Goal: Communication & Community: Answer question/provide support

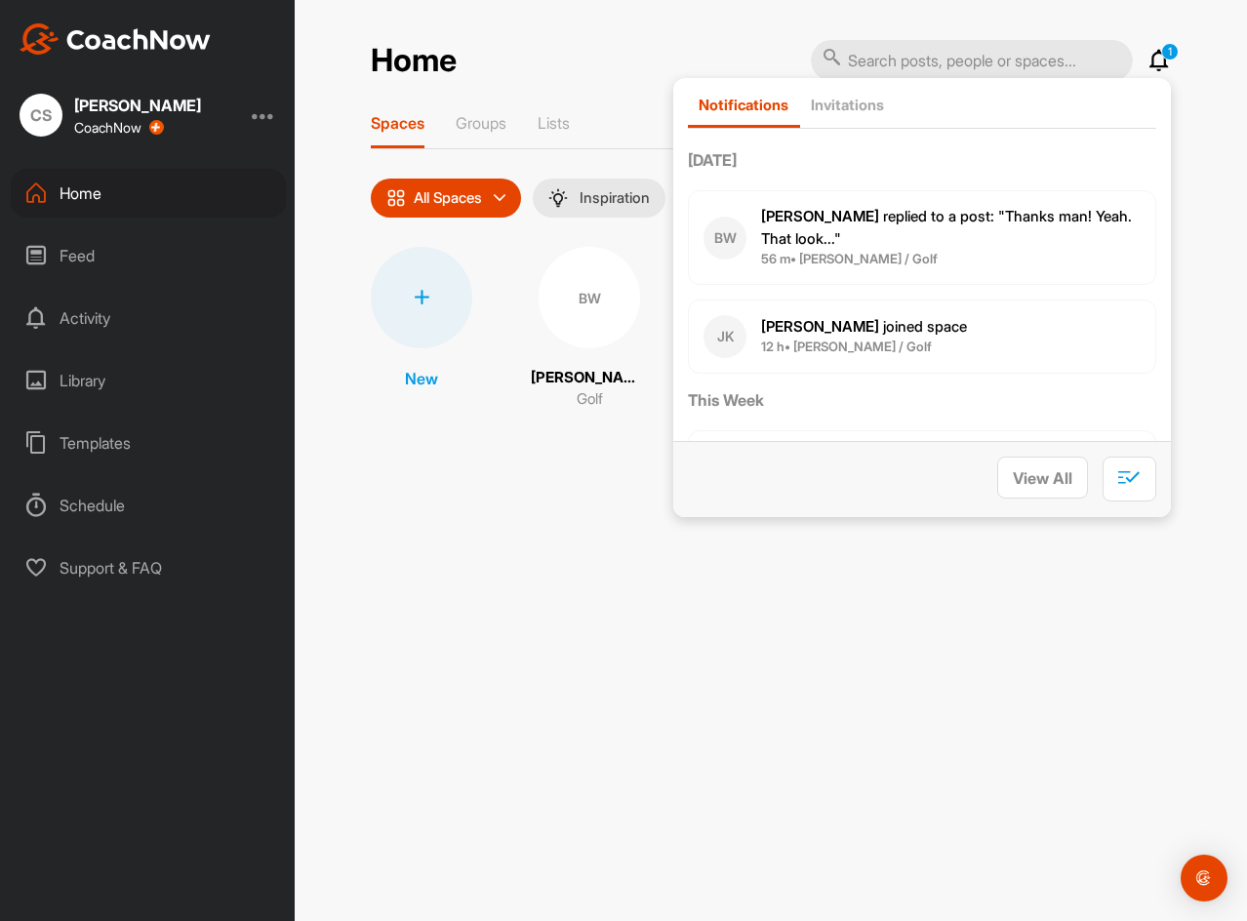
click at [938, 245] on p "[PERSON_NAME] replied to a post : "Thanks man! Yeah. That look..."" at bounding box center [951, 228] width 380 height 44
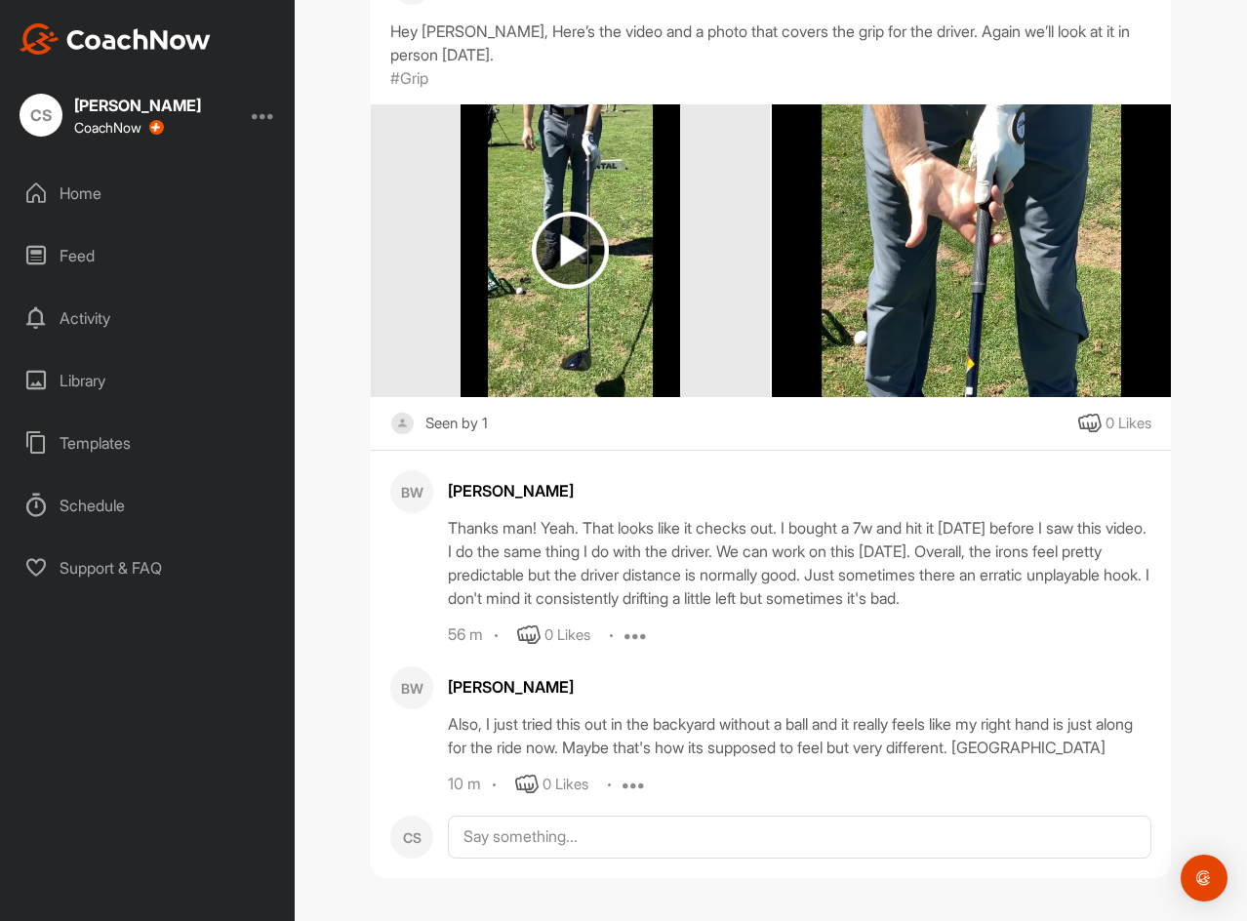
scroll to position [230, 0]
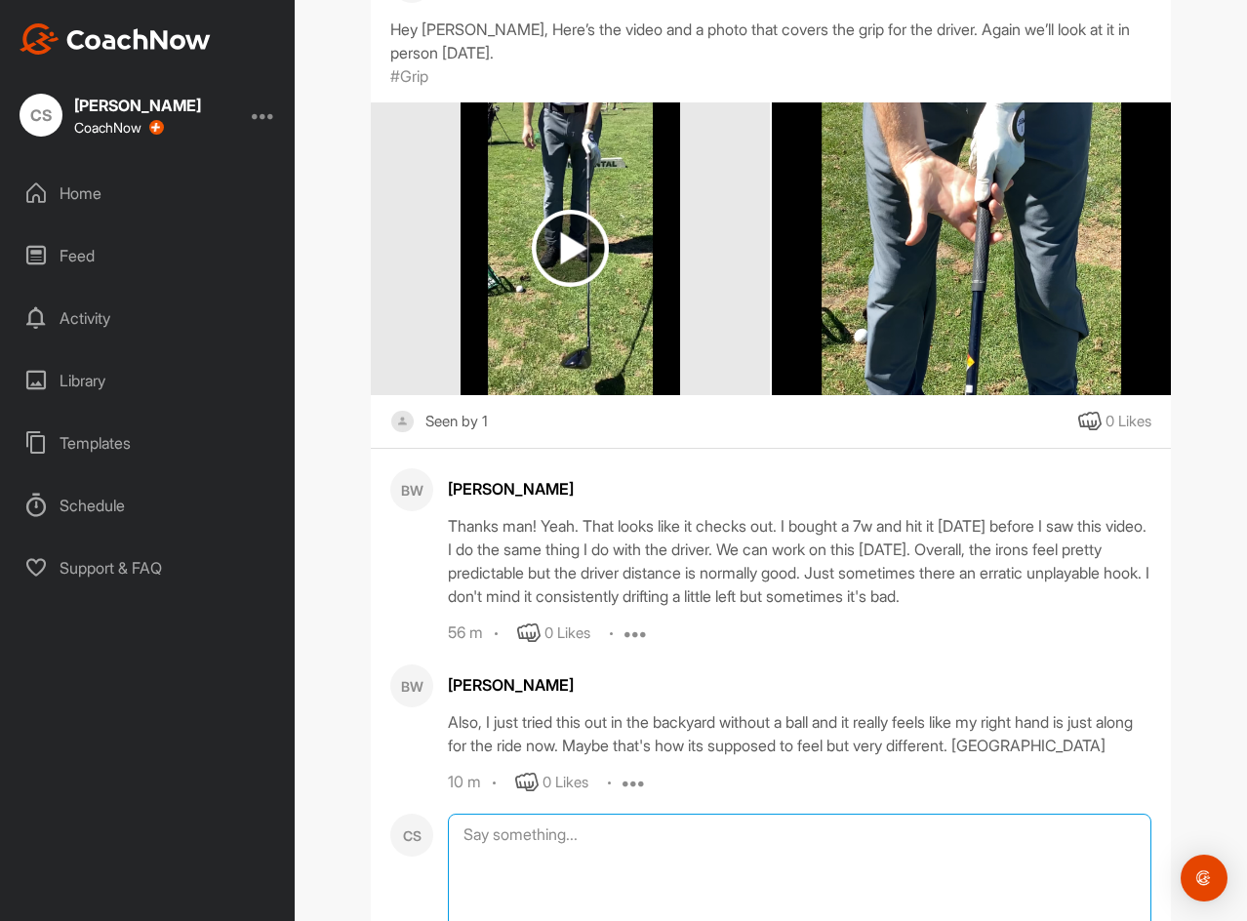
click at [755, 835] on textarea at bounding box center [800, 911] width 704 height 195
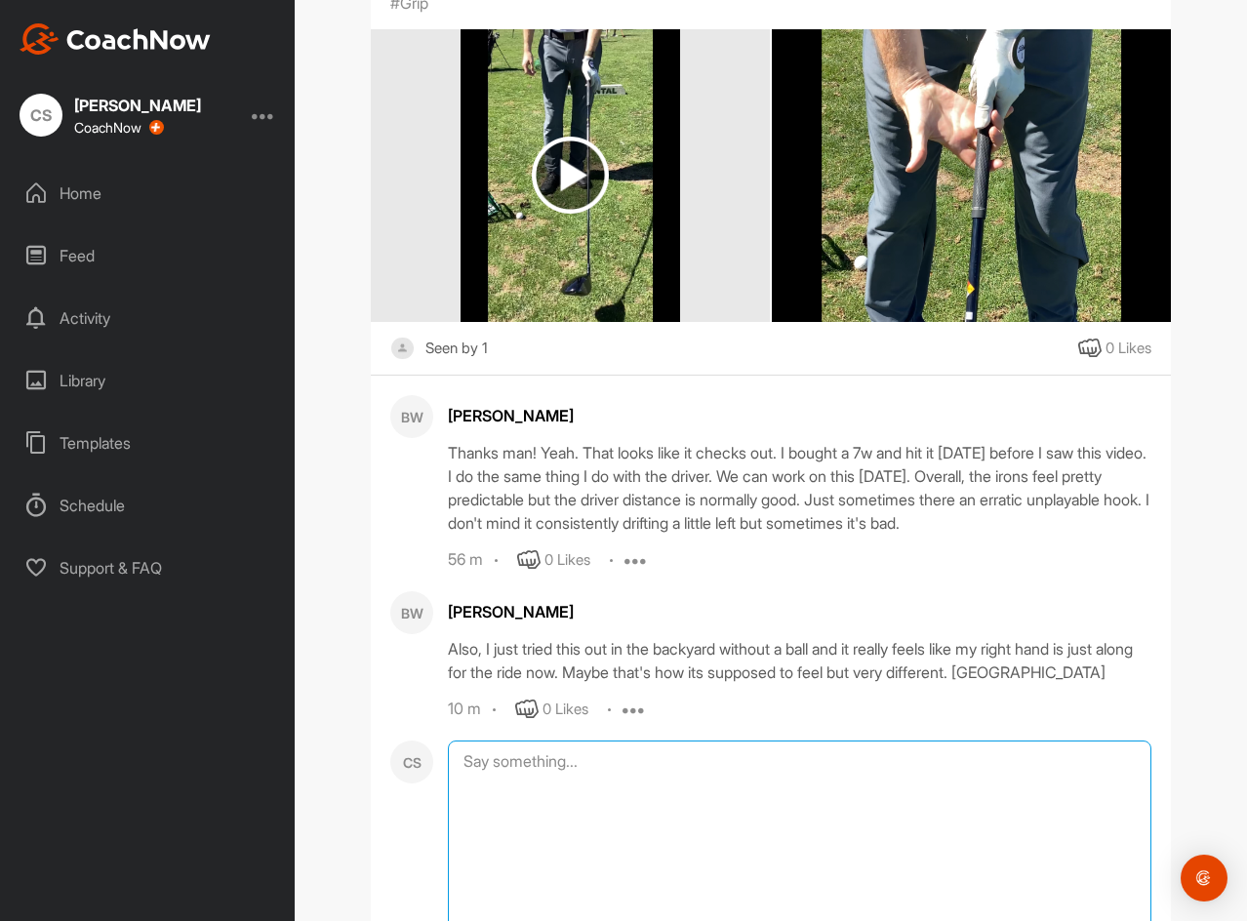
scroll to position [455, 0]
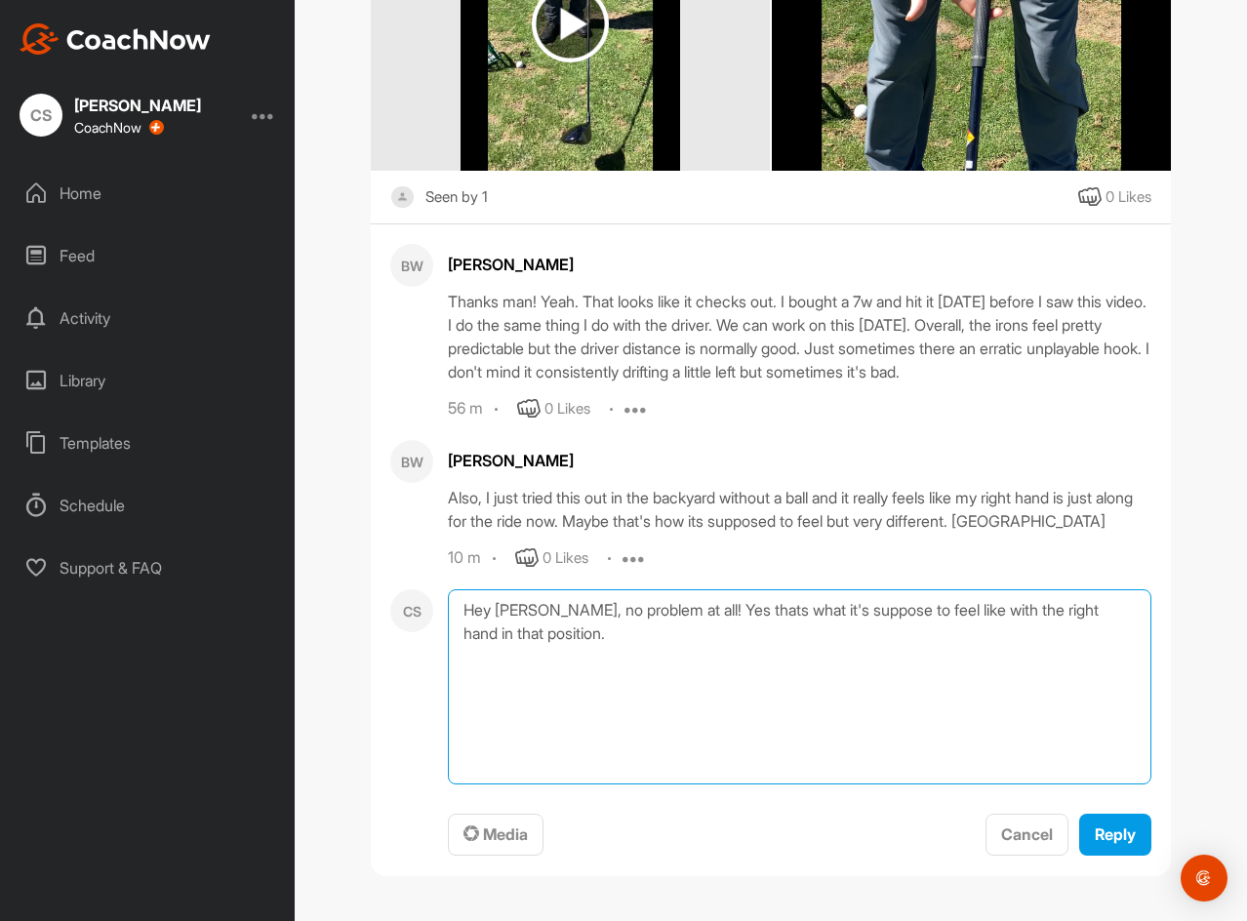
click at [709, 616] on textarea "Hey [PERSON_NAME], no problem at all! Yes thats what it's suppose to feel like …" at bounding box center [800, 686] width 704 height 195
click at [694, 614] on textarea "Hey [PERSON_NAME], no problem at all! Yes that's what it's suppose to feel like…" at bounding box center [800, 686] width 704 height 195
click at [600, 661] on textarea "Hey [PERSON_NAME], no problem at all! Yes, that's what it's suppose to feel lik…" at bounding box center [800, 686] width 704 height 195
click at [655, 607] on textarea "Hey [PERSON_NAME], no problem at all! Yes, that's what it's suppose to feel lik…" at bounding box center [800, 686] width 704 height 195
click at [656, 607] on textarea "Hey [PERSON_NAME], no problem at all! Yes, that's what it's suppose to feel lik…" at bounding box center [800, 686] width 704 height 195
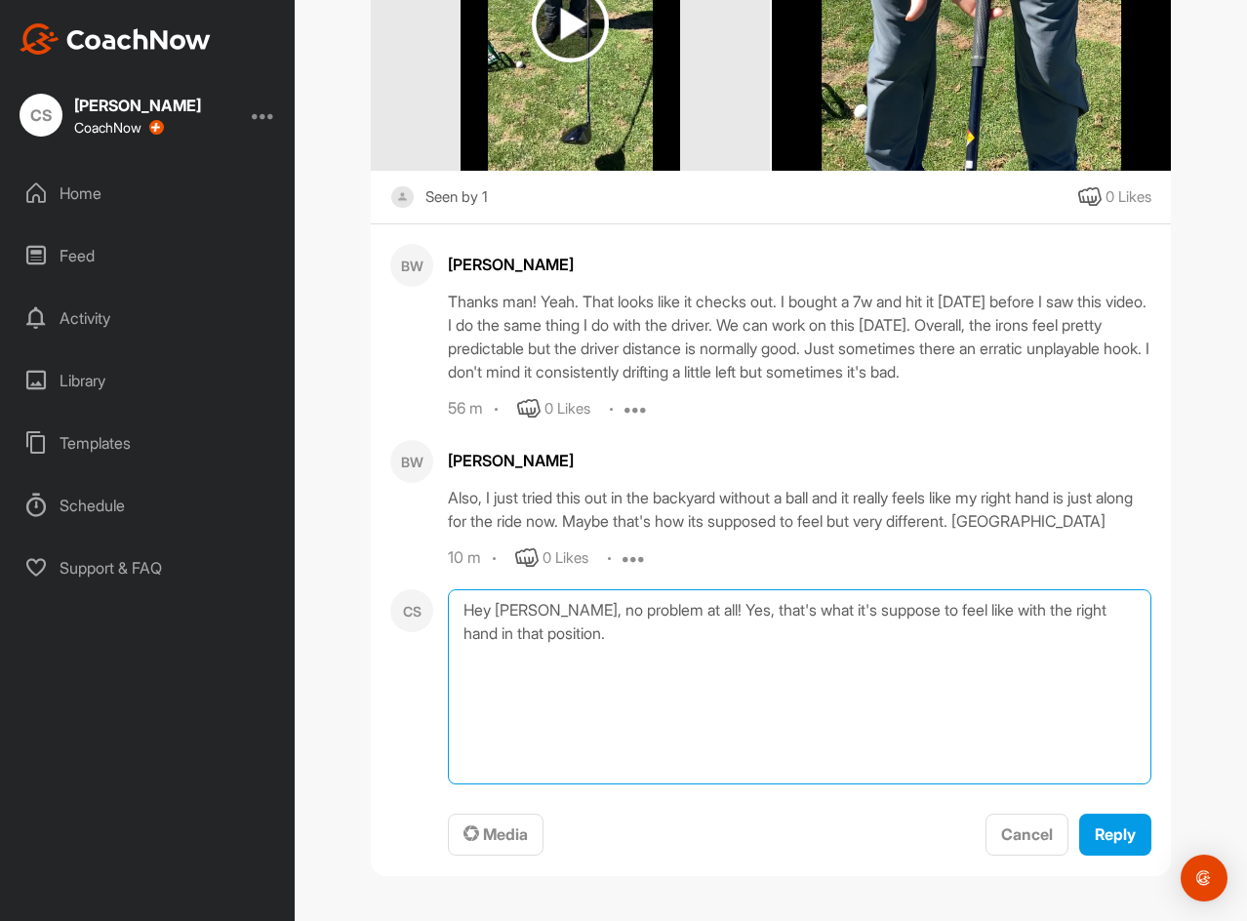
click at [663, 609] on textarea "Hey [PERSON_NAME], no problem at all! Yes, that's what it's suppose to feel lik…" at bounding box center [800, 686] width 704 height 195
click at [664, 649] on textarea "Hey [PERSON_NAME], no problem at all! Yes, that's what it's suppose to feel lik…" at bounding box center [800, 686] width 704 height 195
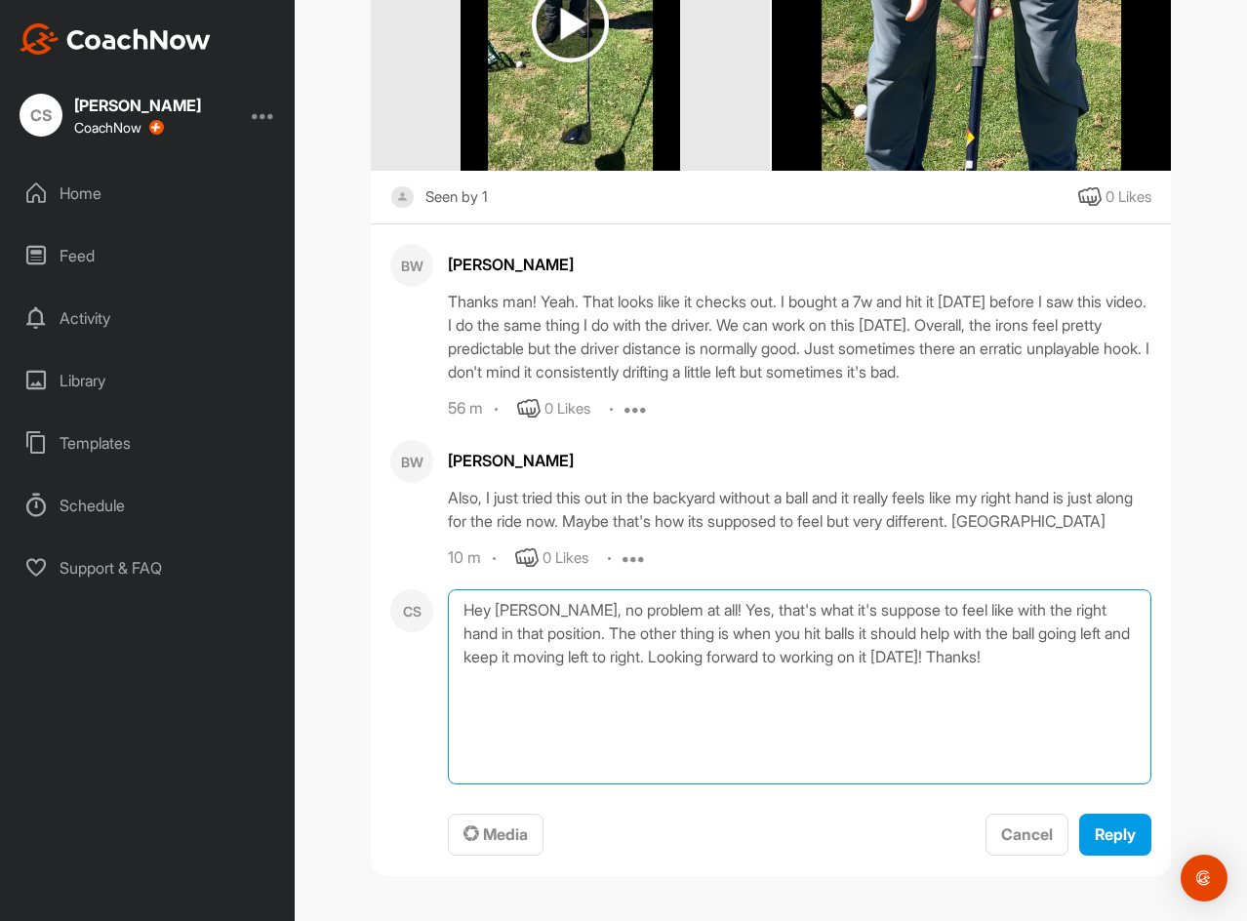
click at [666, 607] on textarea "Hey [PERSON_NAME], no problem at all! Yes, that's what it's suppose to feel lik…" at bounding box center [800, 686] width 704 height 195
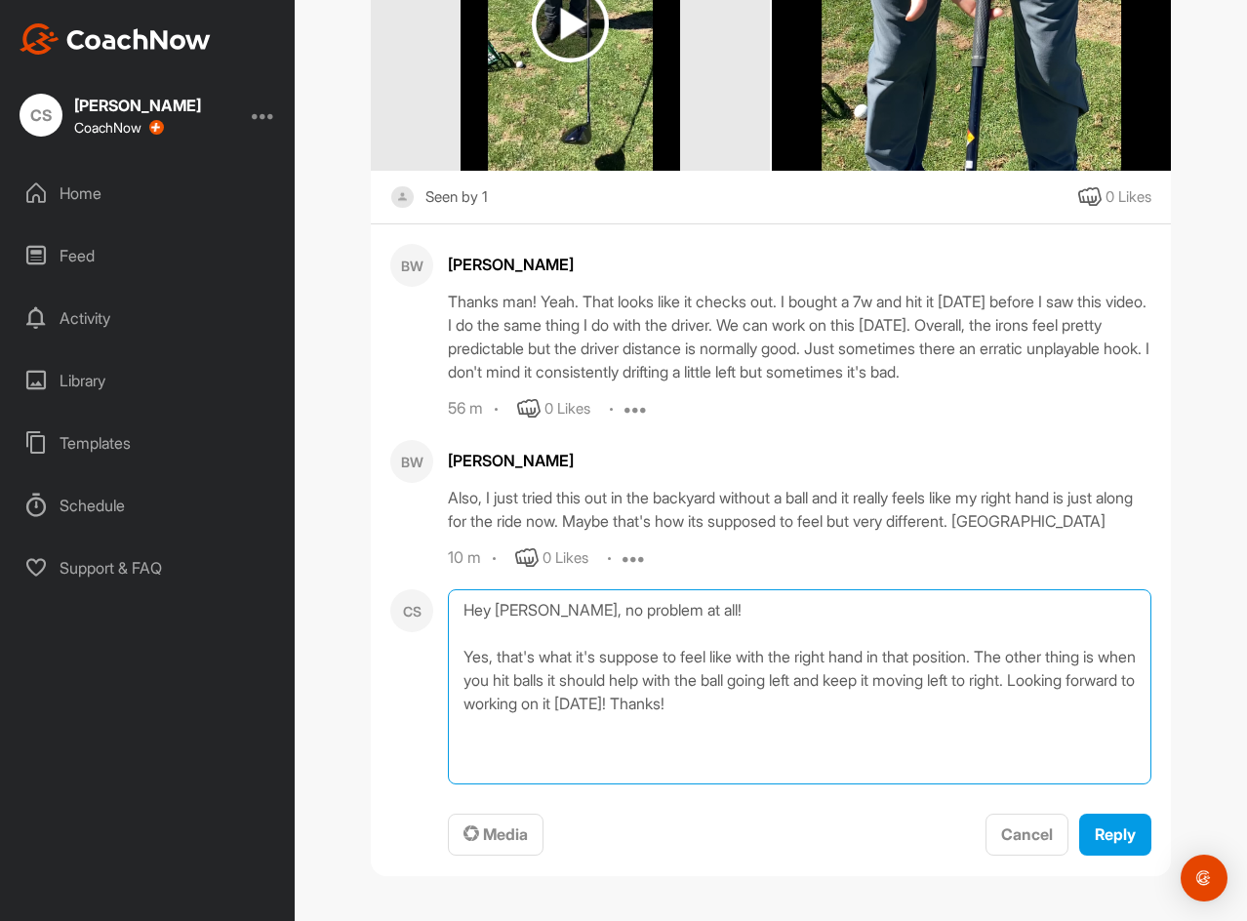
click at [772, 702] on textarea "Hey [PERSON_NAME], no problem at all! Yes, that's what it's suppose to feel lik…" at bounding box center [800, 686] width 704 height 195
type textarea "Hey [PERSON_NAME], no problem at all! Yes, that's what it's suppose to feel lik…"
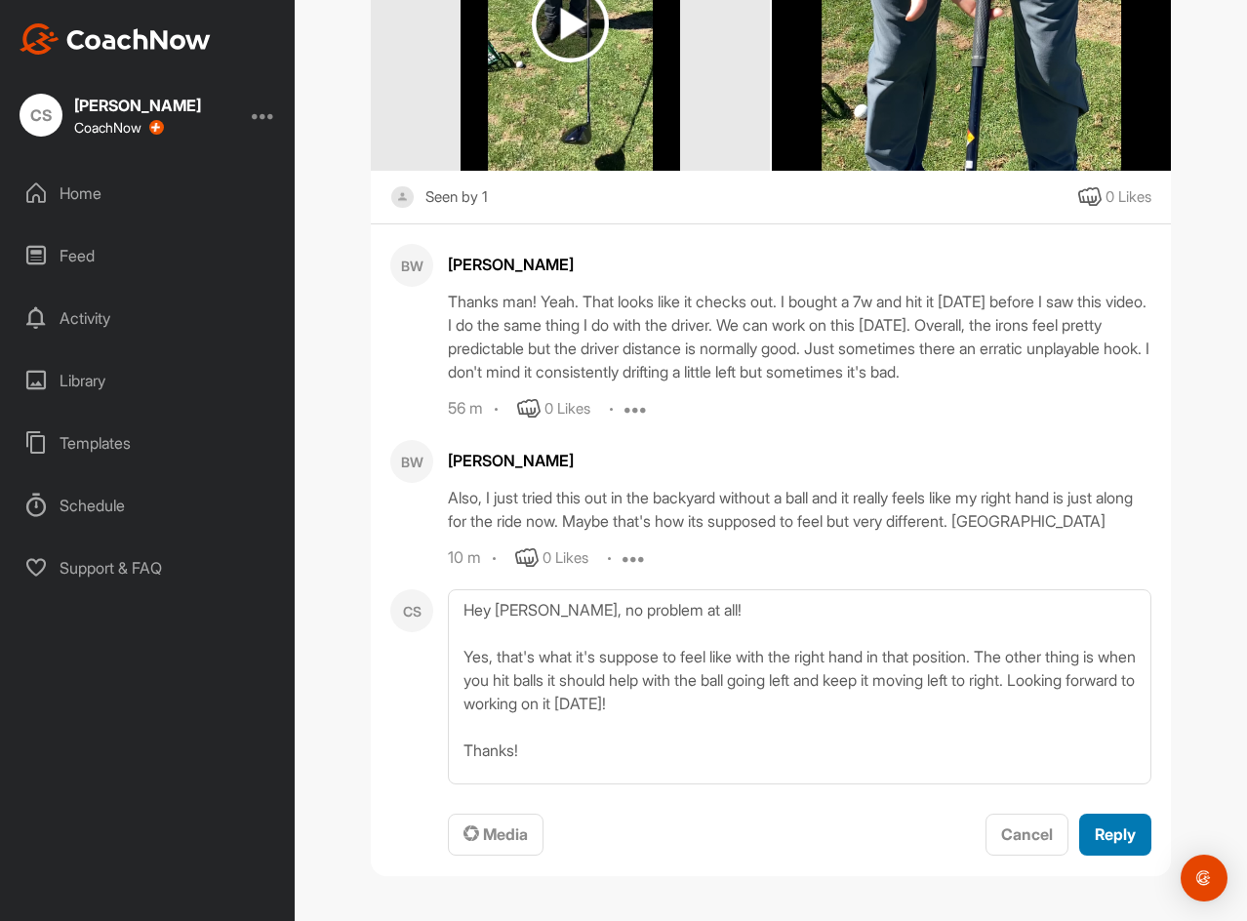
click at [1107, 838] on span "Reply" at bounding box center [1115, 835] width 41 height 20
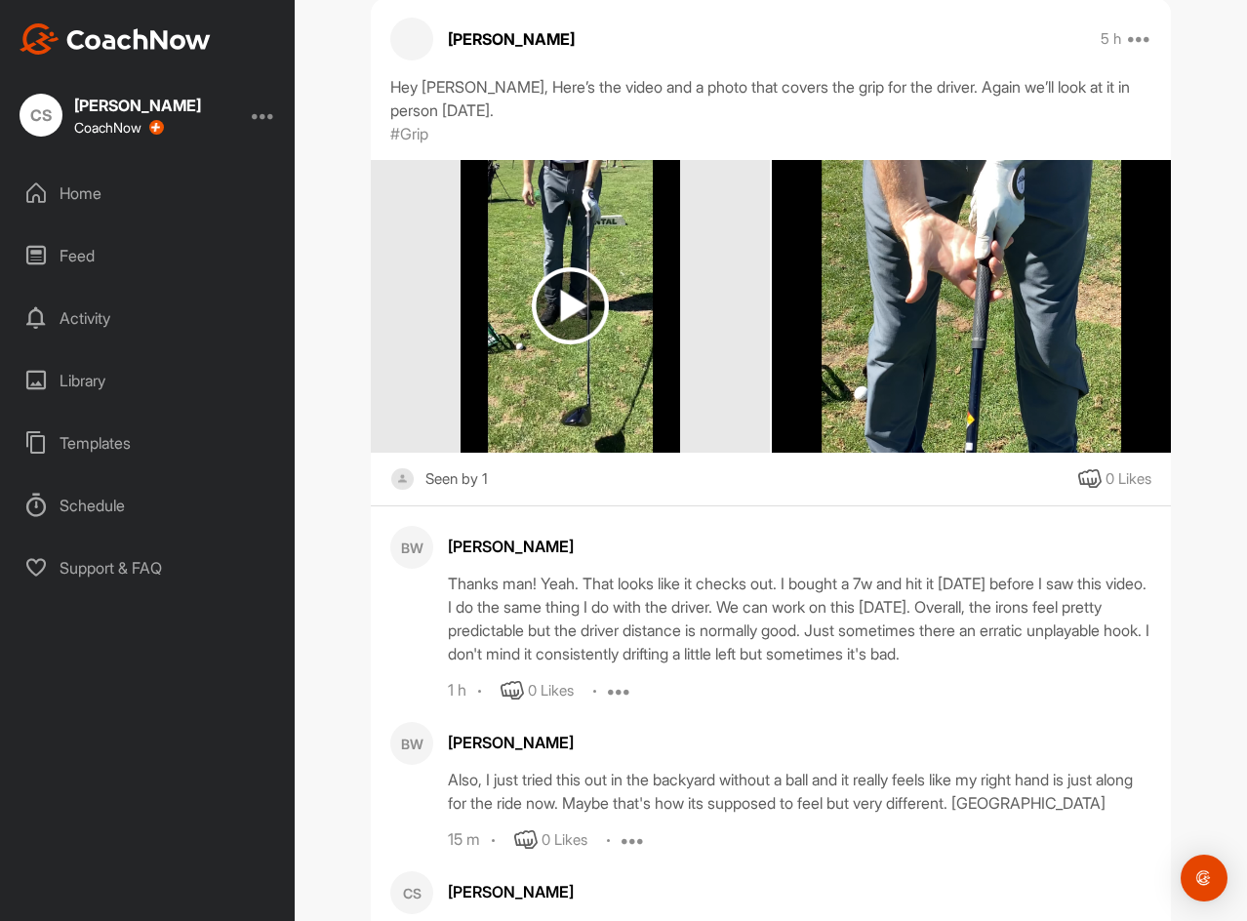
scroll to position [0, 0]
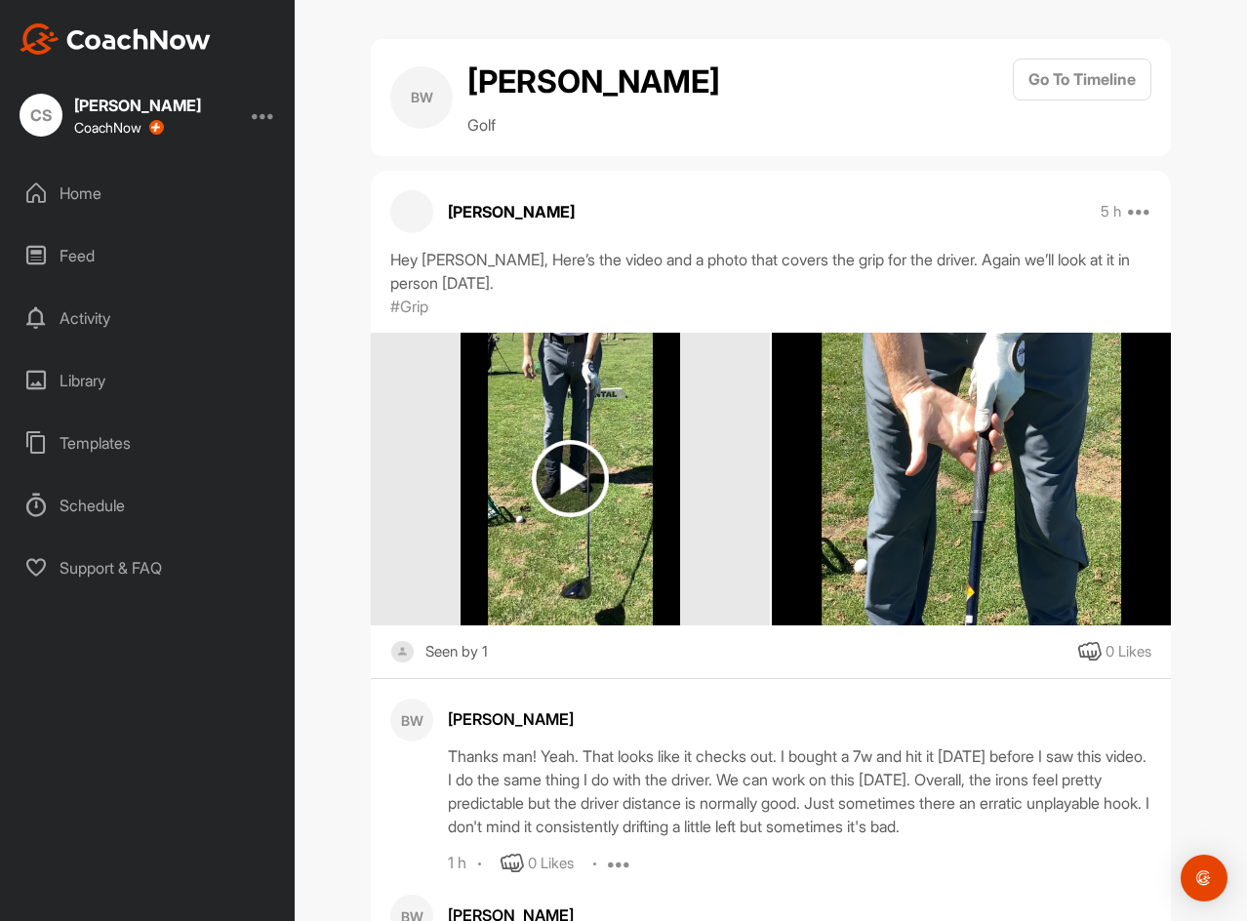
click at [129, 191] on div "Home" at bounding box center [148, 193] width 275 height 49
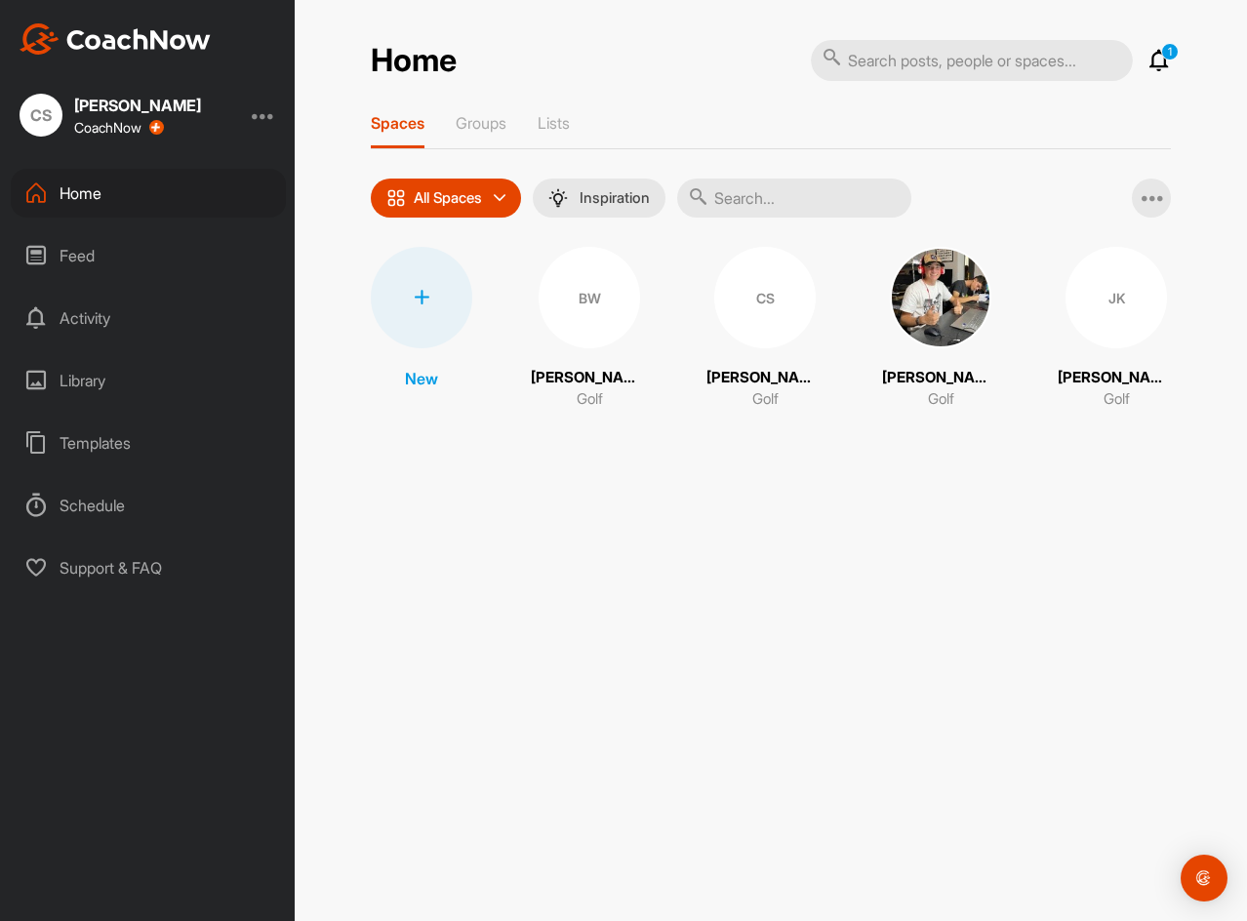
click at [1175, 61] on div "Home 1 Notifications Invitations [DATE] BW [PERSON_NAME] replied to a post : "A…" at bounding box center [770, 242] width 839 height 407
click at [1169, 56] on p "1" at bounding box center [1170, 52] width 18 height 18
click at [1151, 59] on icon at bounding box center [1158, 60] width 23 height 23
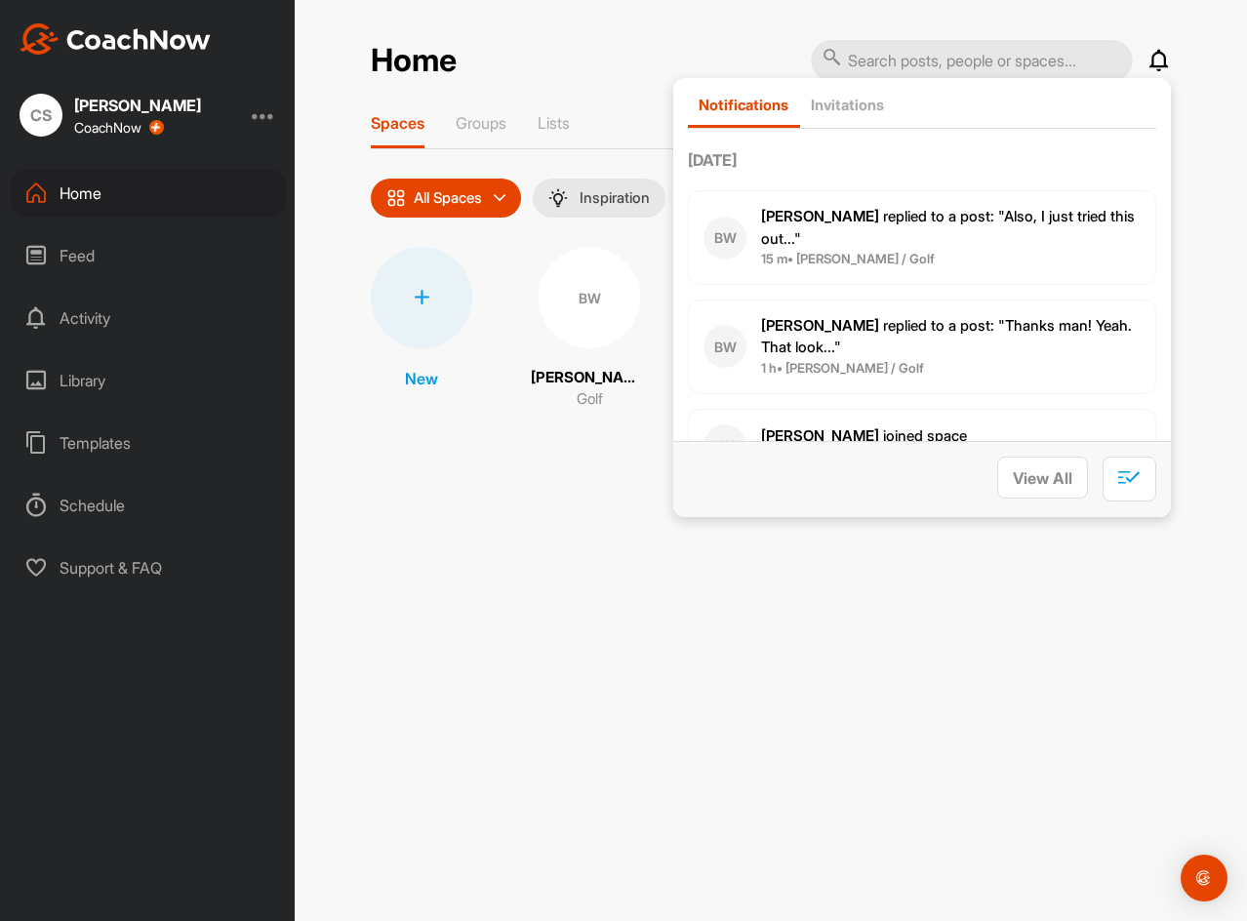
click at [915, 257] on span "15 m • [PERSON_NAME] / Golf" at bounding box center [951, 260] width 380 height 20
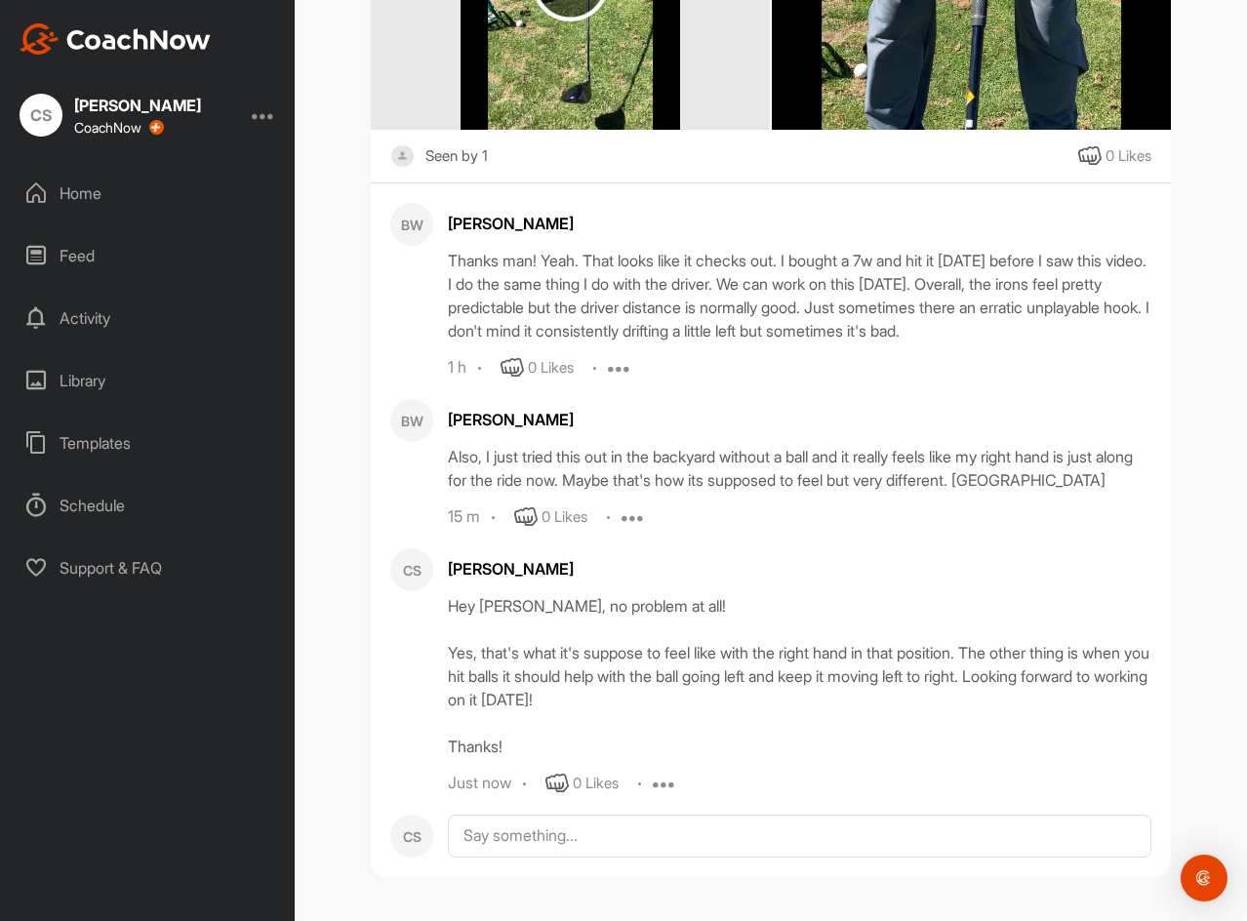
scroll to position [497, 0]
click at [126, 204] on div "Home" at bounding box center [148, 193] width 275 height 49
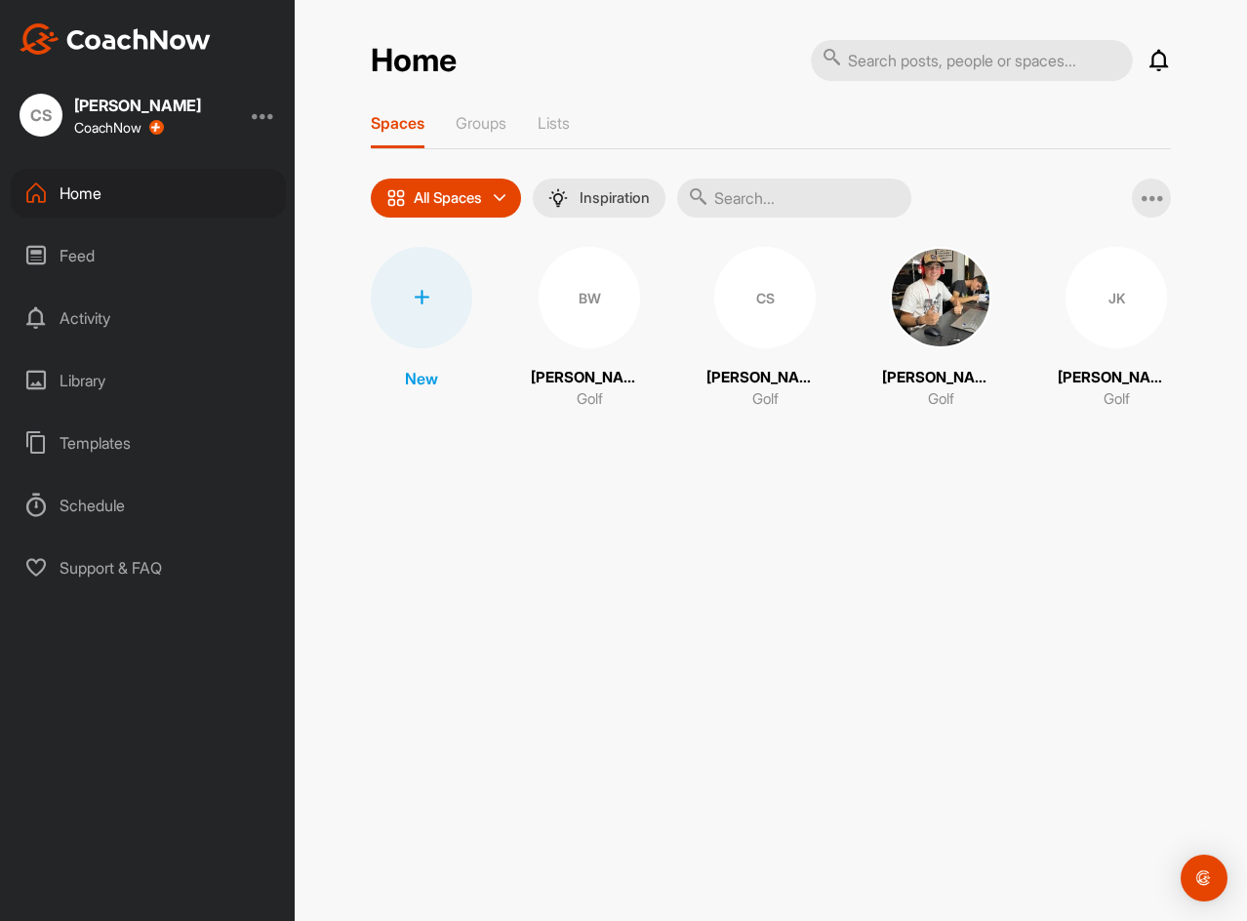
click at [1172, 73] on div "Home Notifications Invitations [DATE] BW [PERSON_NAME] replied to a post : "Als…" at bounding box center [770, 242] width 839 height 407
click at [1150, 66] on icon at bounding box center [1158, 60] width 23 height 23
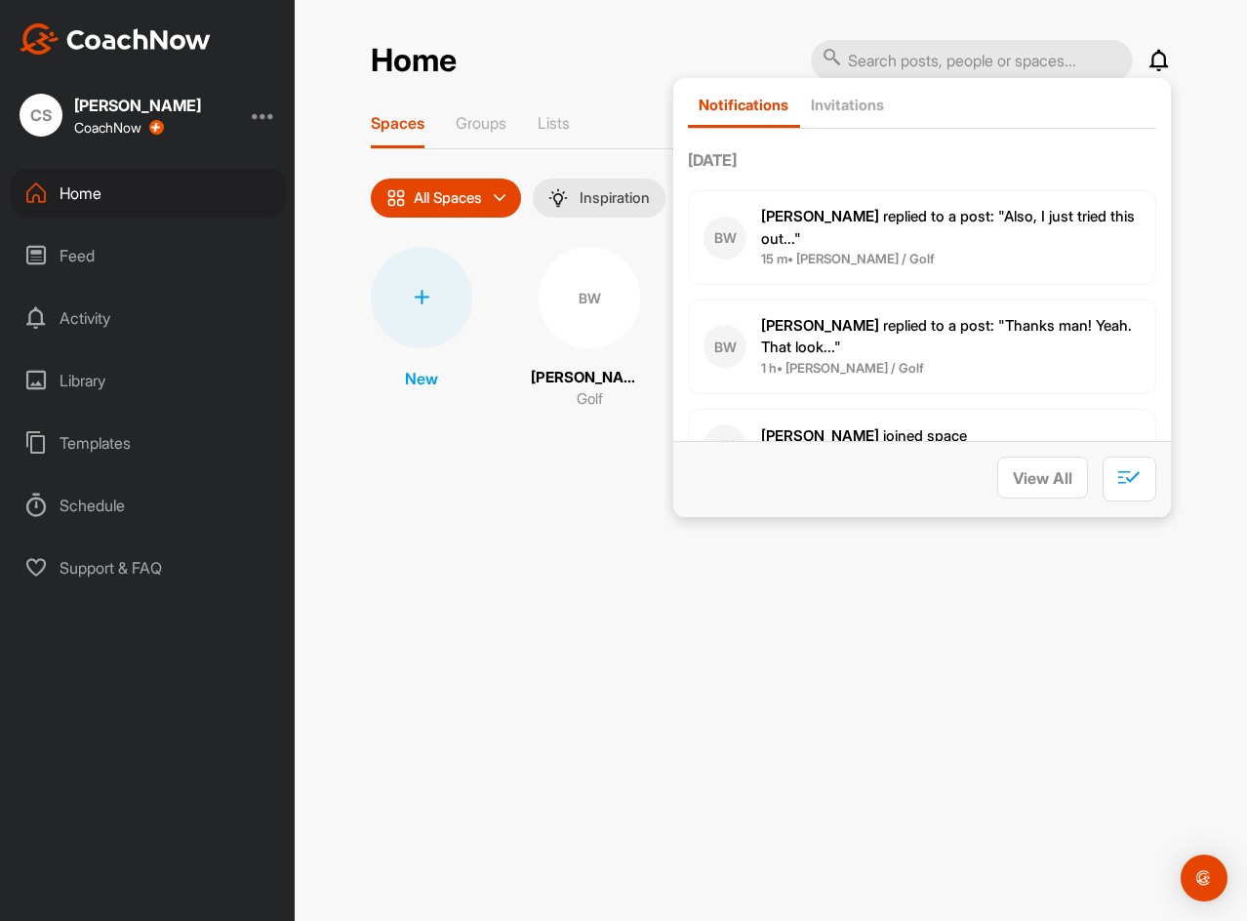
click at [801, 728] on div "Home Notifications Invitations [DATE] BW [PERSON_NAME] replied to a post : "Als…" at bounding box center [771, 460] width 952 height 921
